Goal: Information Seeking & Learning: Learn about a topic

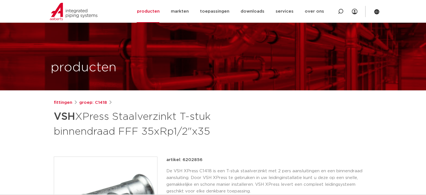
scroll to position [84, 0]
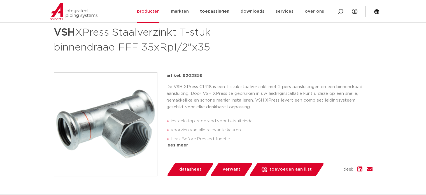
click at [355, 45] on div "fittingen groep: C1418 VSH XPress Staalverzinkt T-stuk binnendraad FFF 35xRp1/2…" at bounding box center [213, 34] width 319 height 39
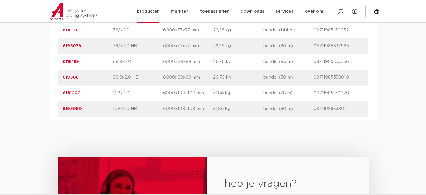
click at [74, 10] on img at bounding box center [74, 11] width 48 height 17
